Goal: Task Accomplishment & Management: Complete application form

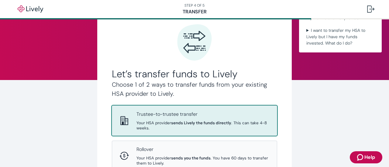
scroll to position [61, 0]
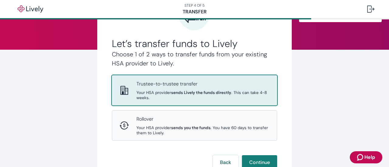
click at [166, 101] on div "Trustee-to-trustee transfer Your HSA provider sends Lively the funds directly .…" at bounding box center [194, 91] width 165 height 30
click at [255, 165] on button "Continue" at bounding box center [259, 163] width 35 height 15
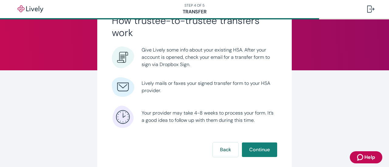
scroll to position [46, 0]
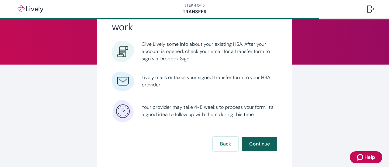
click at [253, 143] on button "Continue" at bounding box center [259, 144] width 35 height 15
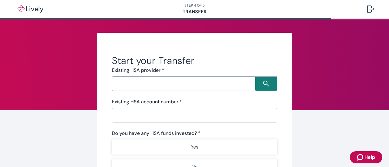
click at [125, 81] on input "Search input" at bounding box center [185, 84] width 142 height 9
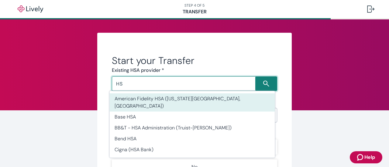
type input "H"
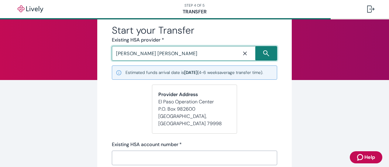
scroll to position [61, 0]
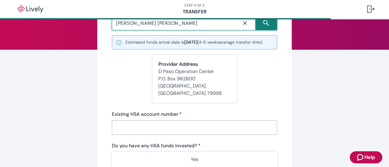
type input "[PERSON_NAME] [PERSON_NAME]"
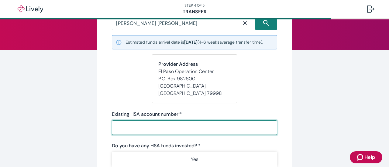
click at [143, 132] on input "Existing HSA account number   *" at bounding box center [194, 128] width 165 height 12
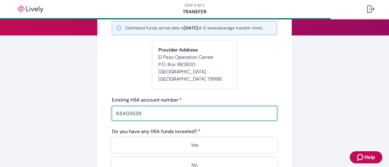
scroll to position [91, 0]
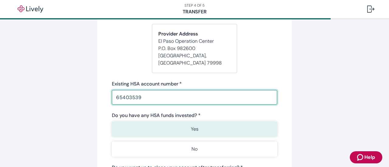
type input "65403539"
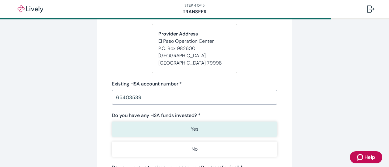
click at [169, 128] on button "Yes" at bounding box center [194, 129] width 165 height 15
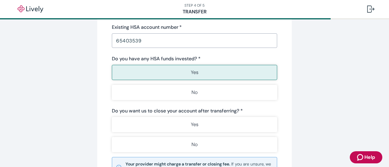
scroll to position [152, 0]
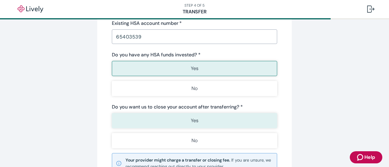
click at [172, 126] on button "Yes" at bounding box center [194, 120] width 165 height 15
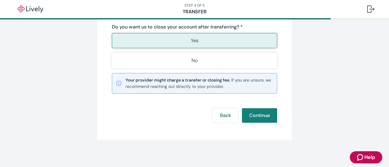
scroll to position [233, 0]
click at [261, 114] on button "Continue" at bounding box center [259, 115] width 35 height 15
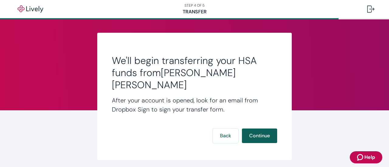
click at [263, 129] on button "Continue" at bounding box center [259, 136] width 35 height 15
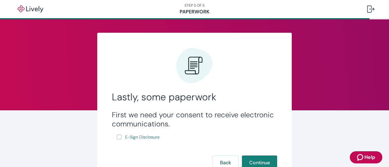
scroll to position [30, 0]
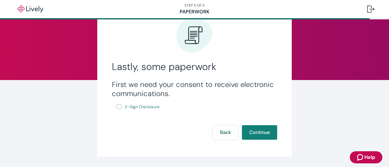
click at [117, 106] on input "E-Sign Disclosure" at bounding box center [119, 106] width 5 height 5
checkbox input "true"
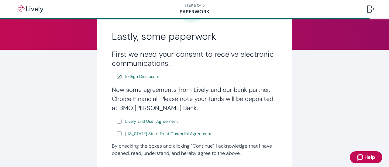
scroll to position [91, 0]
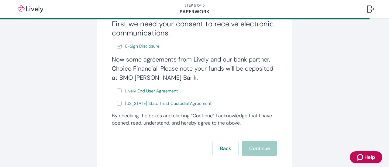
click at [117, 94] on label "Lively End User Agreement" at bounding box center [148, 91] width 62 height 8
click at [117, 94] on input "Lively End User Agreement" at bounding box center [119, 91] width 5 height 5
checkbox input "true"
click at [118, 103] on input "[US_STATE] State Trust Custodial Agreement" at bounding box center [119, 103] width 5 height 5
checkbox input "true"
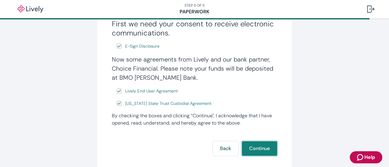
click at [260, 156] on button "Continue" at bounding box center [259, 149] width 35 height 15
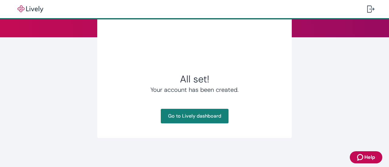
scroll to position [43, 0]
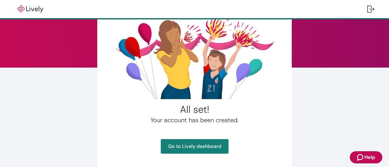
click at [204, 137] on div "Your account has been created. Go to Lively dashboard" at bounding box center [194, 135] width 165 height 38
click at [209, 145] on link "Go to Lively dashboard" at bounding box center [195, 146] width 68 height 15
